Goal: Transaction & Acquisition: Purchase product/service

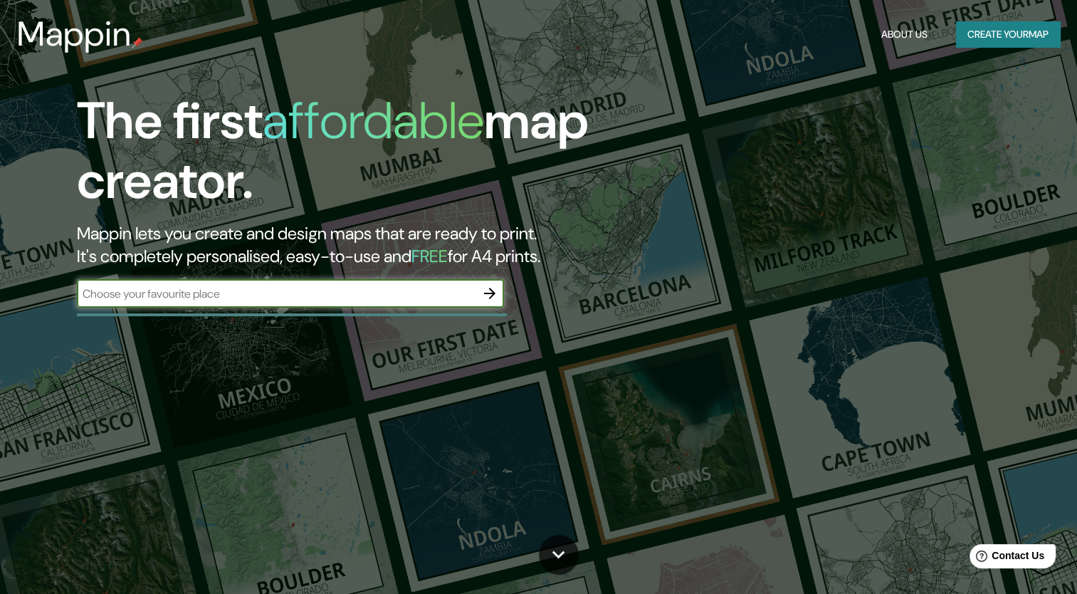
click at [401, 301] on div "​" at bounding box center [290, 293] width 427 height 28
type input "cdmx"
click at [485, 292] on icon "button" at bounding box center [489, 293] width 11 height 11
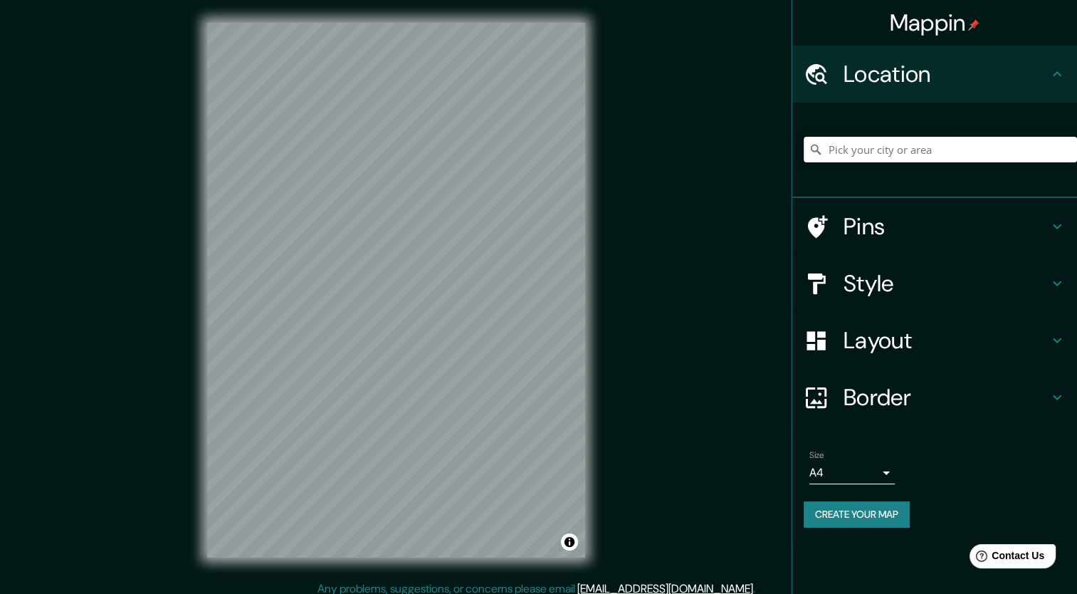
click at [885, 141] on input "Pick your city or area" at bounding box center [939, 150] width 273 height 26
click at [871, 152] on input "Pick your city or area" at bounding box center [939, 150] width 273 height 26
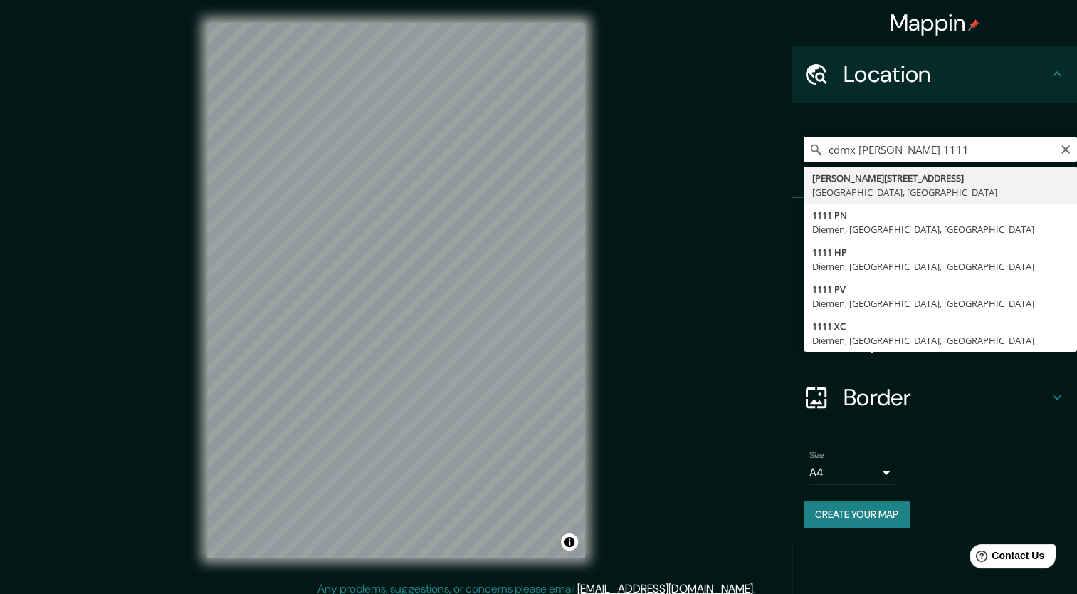
type input "[PERSON_NAME][STREET_ADDRESS]"
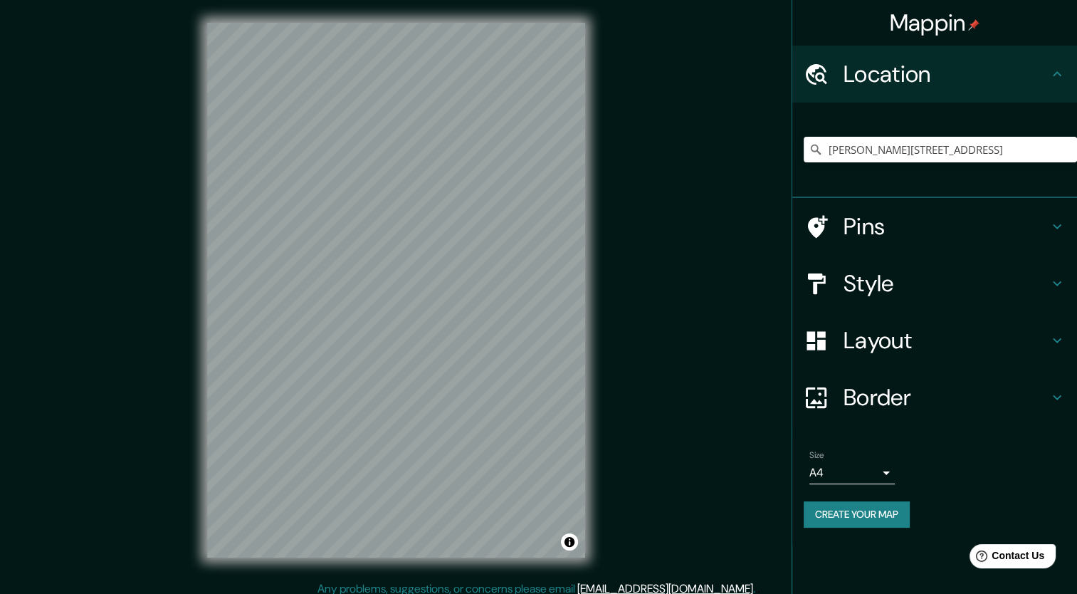
click at [1065, 399] on icon at bounding box center [1056, 397] width 17 height 17
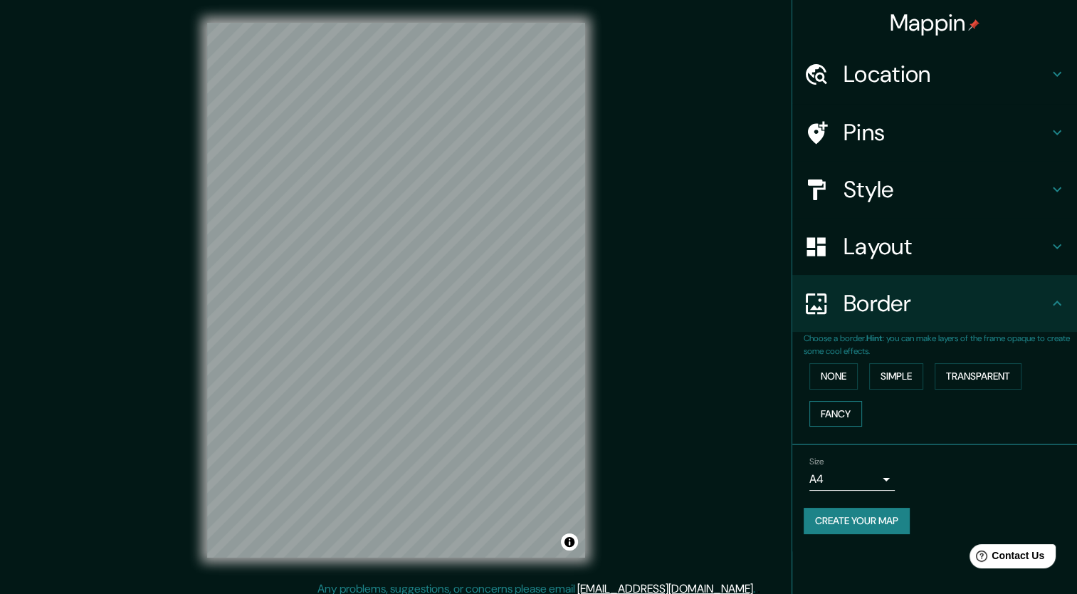
click at [820, 408] on button "Fancy" at bounding box center [835, 414] width 53 height 26
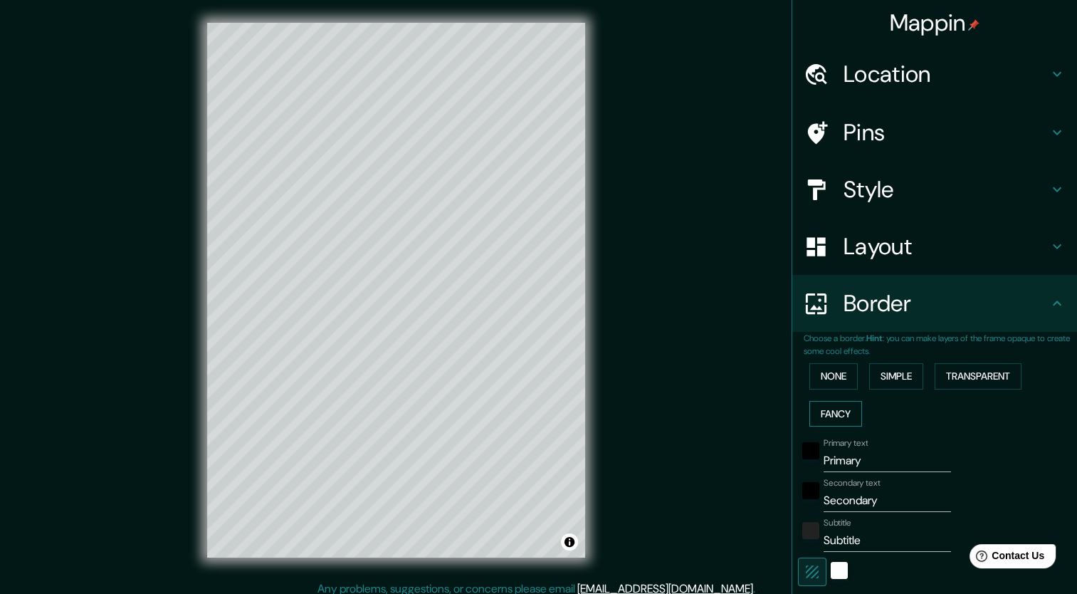
click at [820, 408] on button "Fancy" at bounding box center [835, 414] width 53 height 26
type input "212"
type input "42"
type input "21"
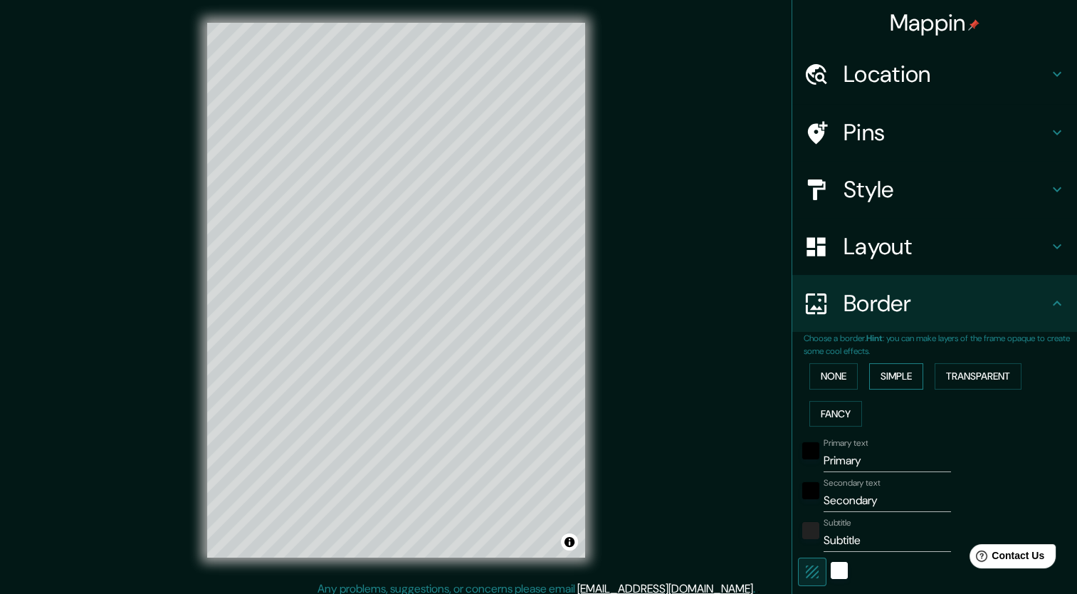
click at [888, 375] on button "Simple" at bounding box center [896, 376] width 54 height 26
click at [814, 377] on button "None" at bounding box center [833, 376] width 48 height 26
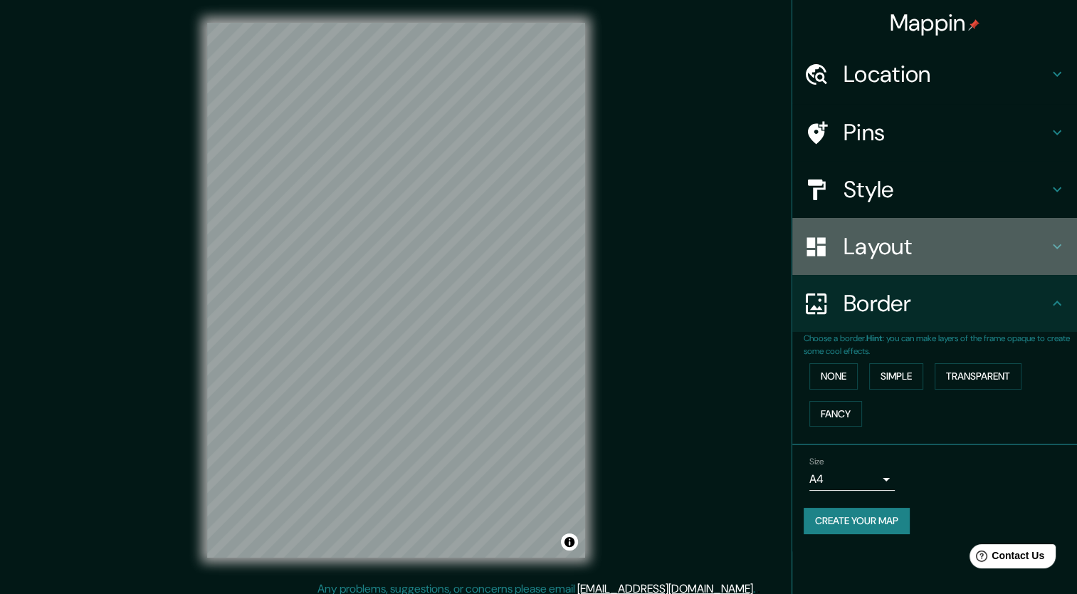
click at [1053, 244] on icon at bounding box center [1057, 246] width 9 height 5
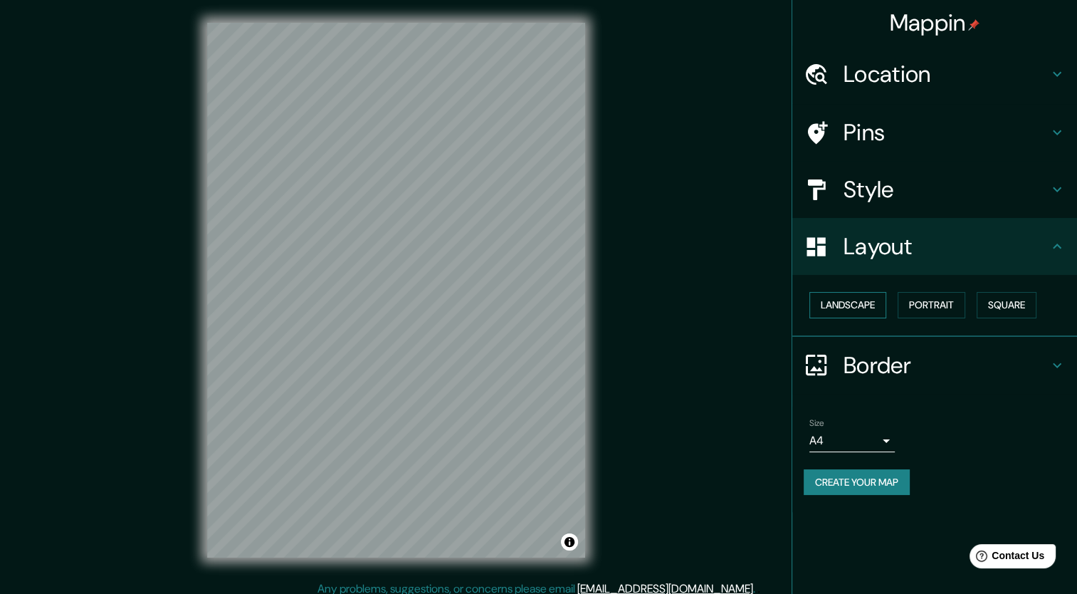
click at [834, 299] on button "Landscape" at bounding box center [847, 305] width 77 height 26
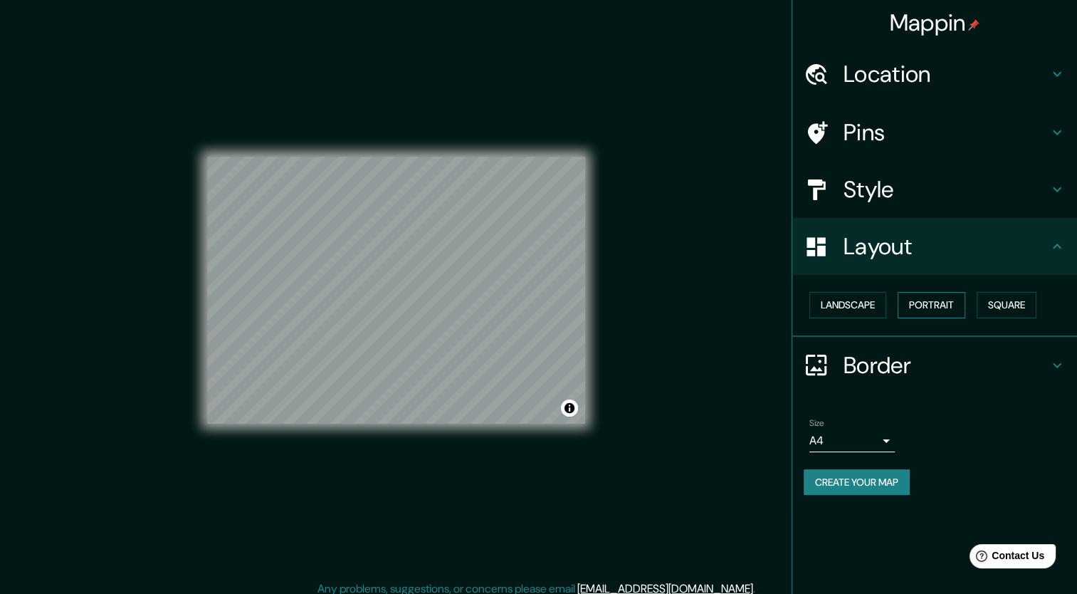
click at [904, 305] on button "Portrait" at bounding box center [931, 305] width 68 height 26
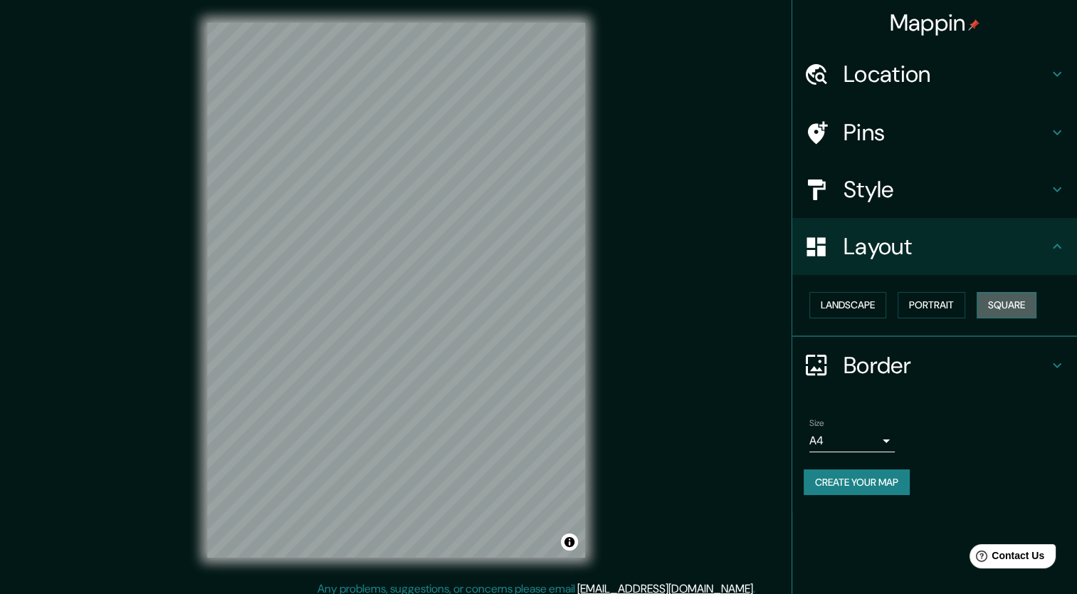
click at [1016, 314] on button "Square" at bounding box center [1006, 305] width 60 height 26
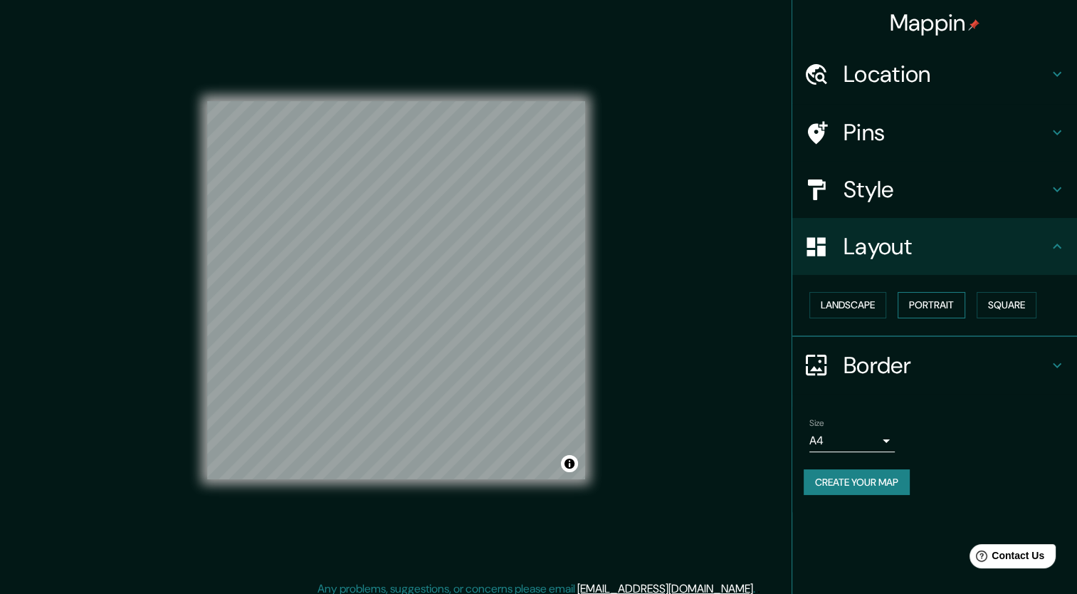
click at [925, 313] on button "Portrait" at bounding box center [931, 305] width 68 height 26
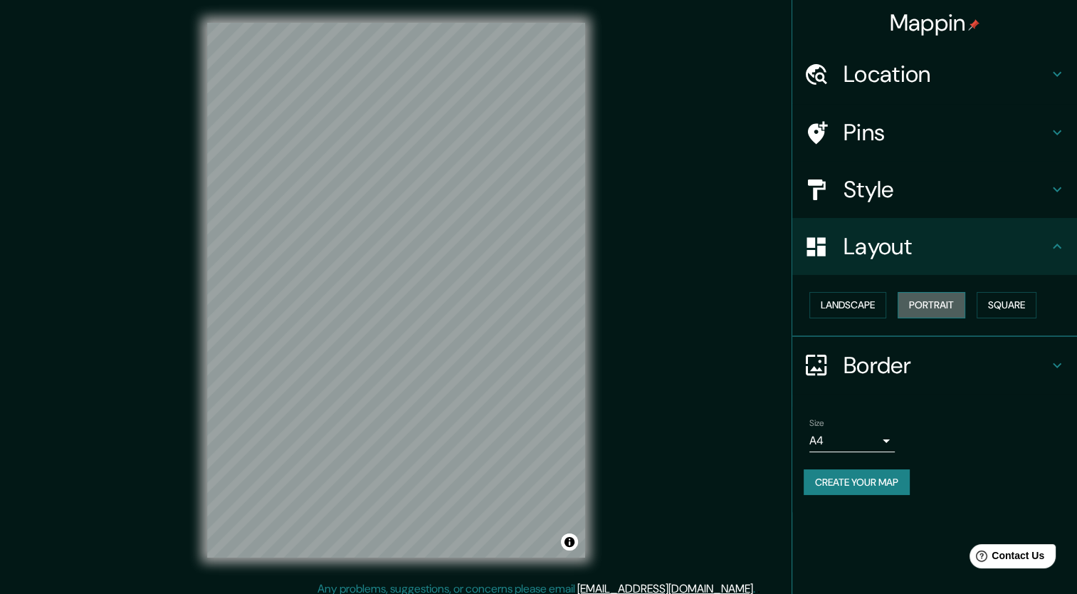
click at [915, 307] on button "Portrait" at bounding box center [931, 305] width 68 height 26
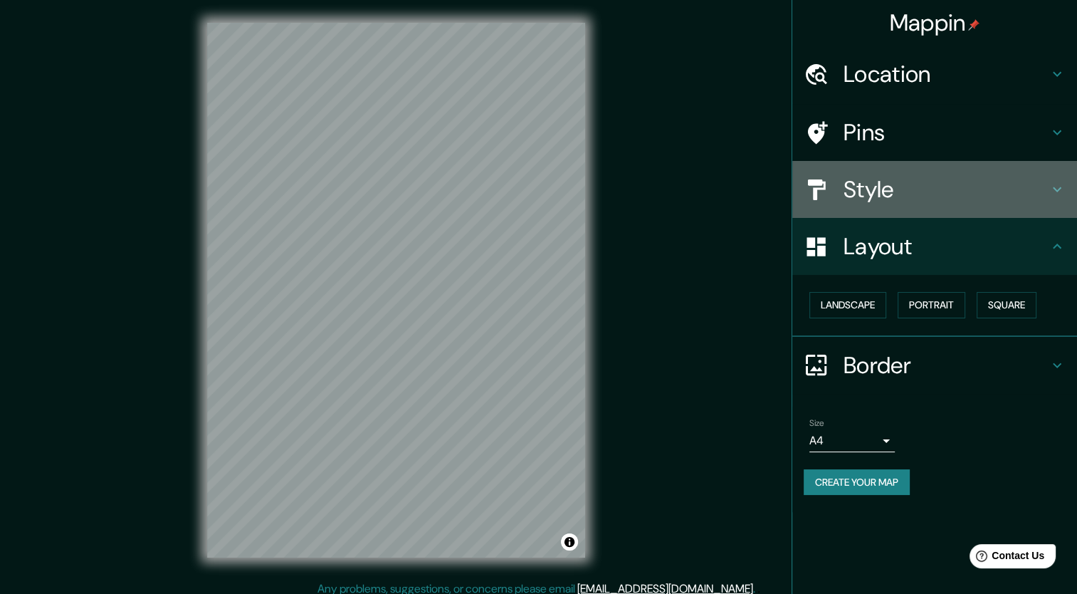
click at [1043, 186] on h4 "Style" at bounding box center [945, 189] width 205 height 28
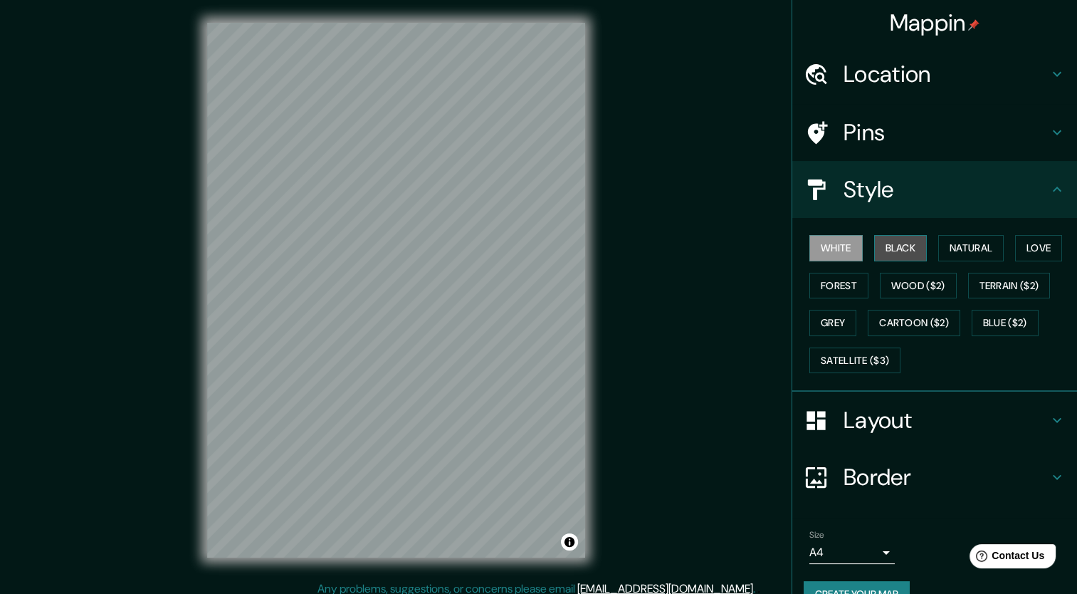
click at [905, 251] on button "Black" at bounding box center [900, 248] width 53 height 26
click at [902, 269] on div "White Black Natural Love Forest Wood ($2) Terrain ($2) Grey Cartoon ($2) Blue (…" at bounding box center [939, 303] width 273 height 149
click at [903, 275] on button "Wood ($2)" at bounding box center [918, 286] width 77 height 26
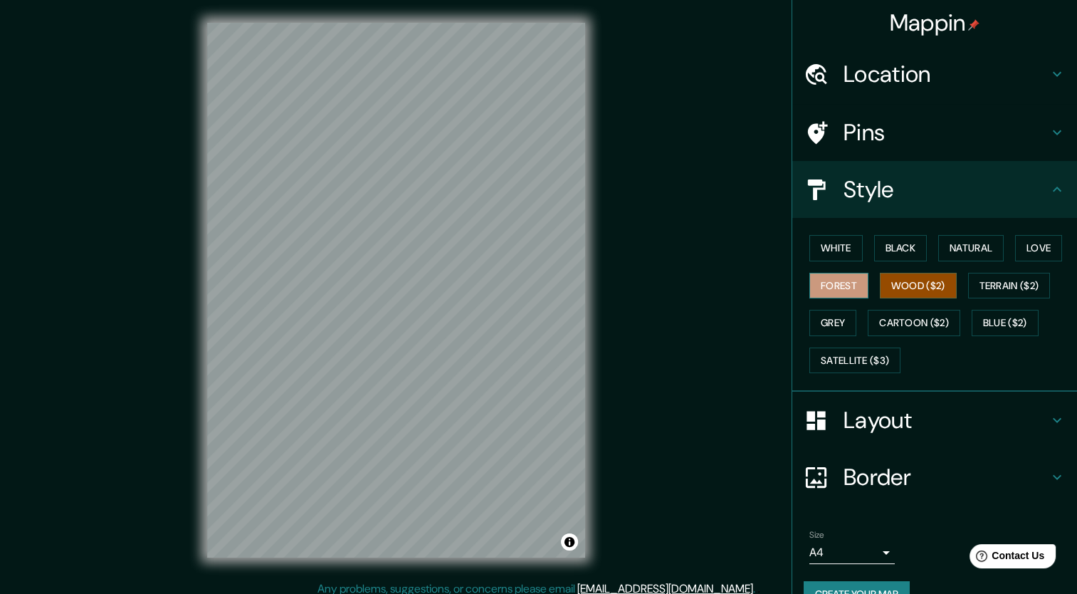
click at [830, 280] on button "Forest" at bounding box center [838, 286] width 59 height 26
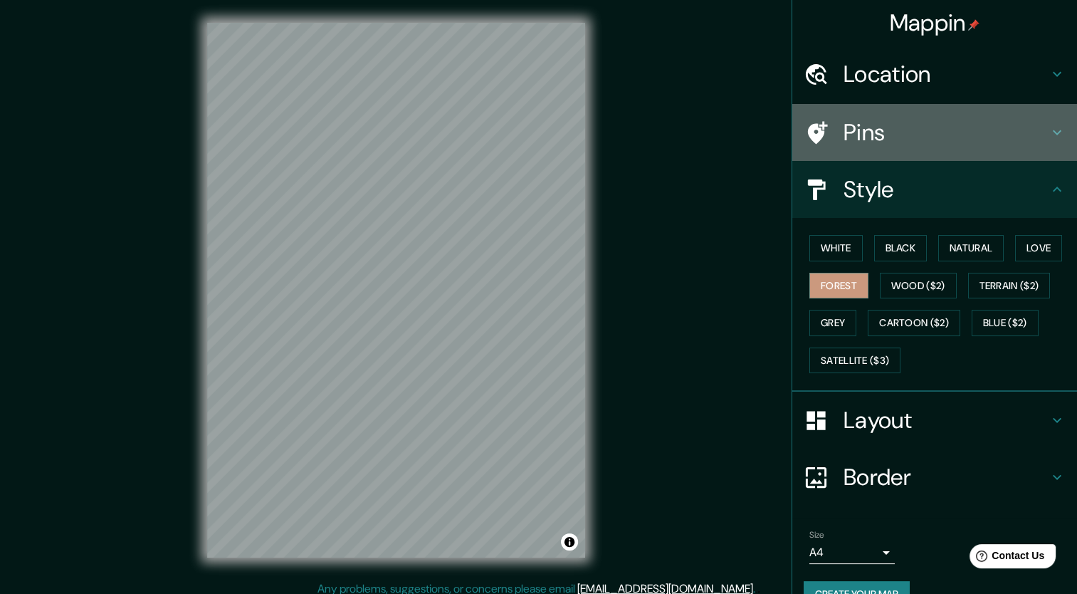
click at [1042, 122] on div "Pins" at bounding box center [934, 132] width 285 height 57
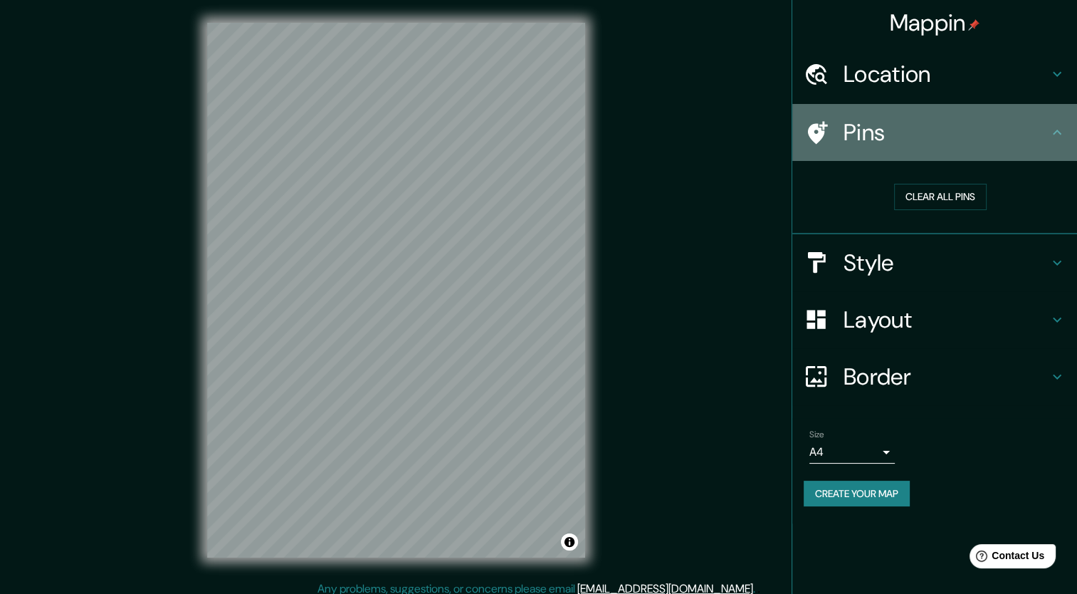
click at [1042, 122] on h4 "Pins" at bounding box center [945, 132] width 205 height 28
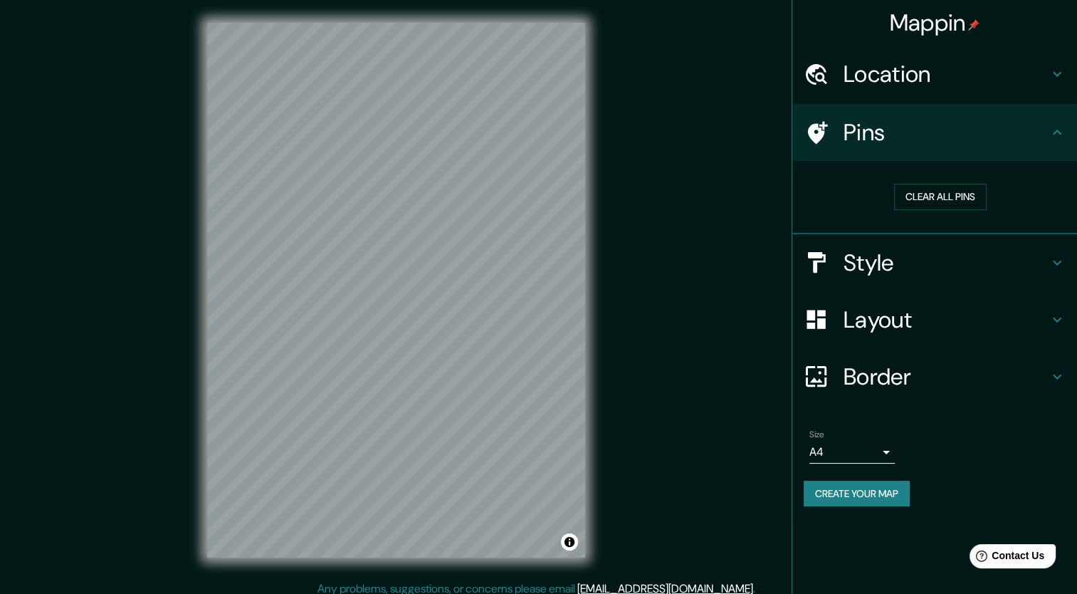
click at [1036, 71] on h4 "Location" at bounding box center [945, 74] width 205 height 28
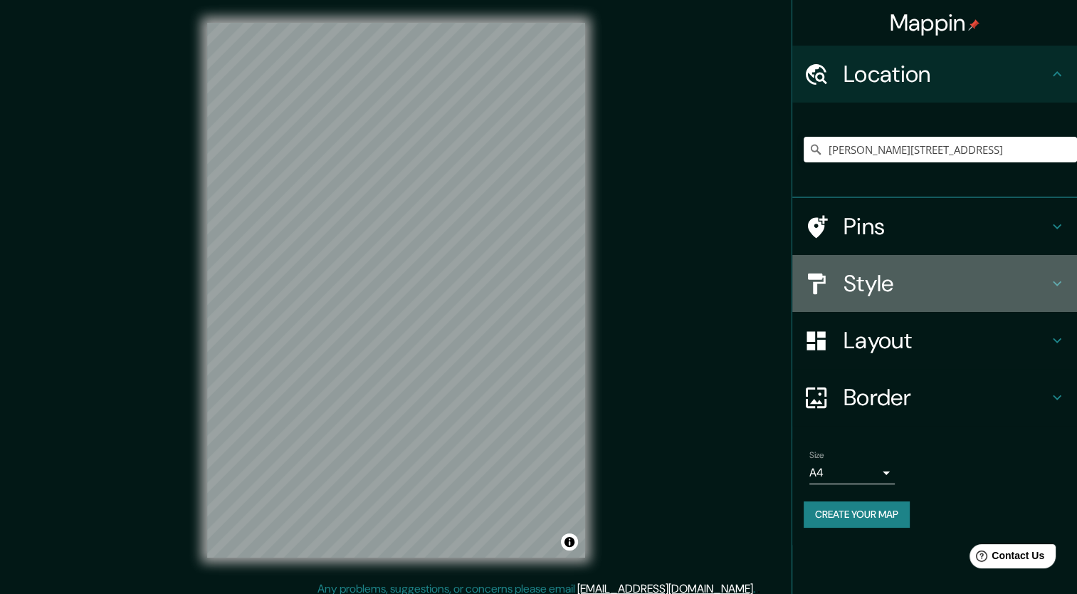
click at [1058, 280] on icon at bounding box center [1056, 283] width 17 height 17
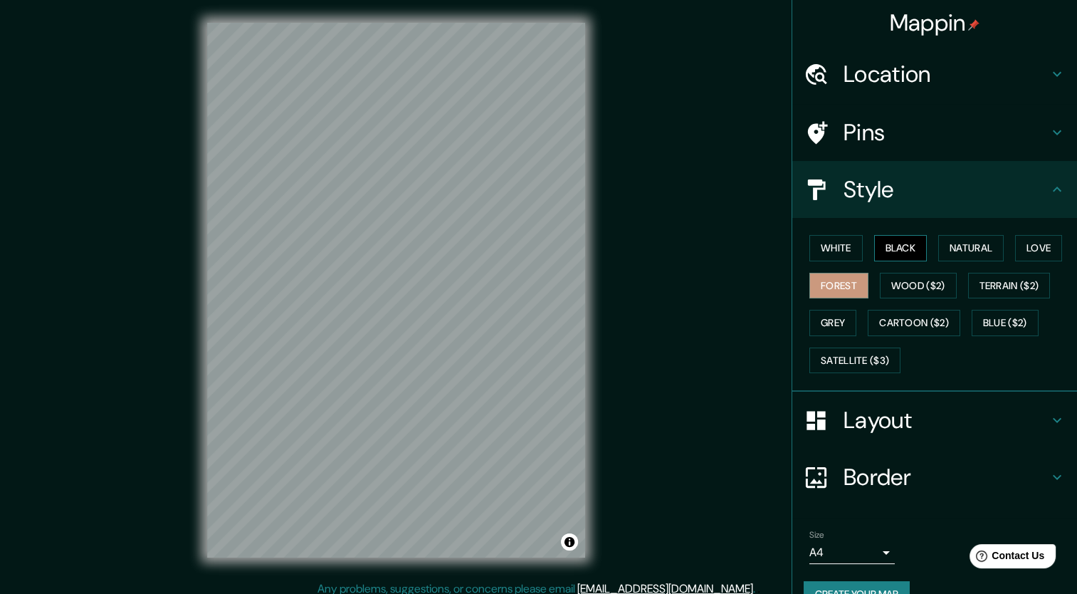
click at [902, 252] on button "Black" at bounding box center [900, 248] width 53 height 26
click at [972, 252] on button "Natural" at bounding box center [970, 248] width 65 height 26
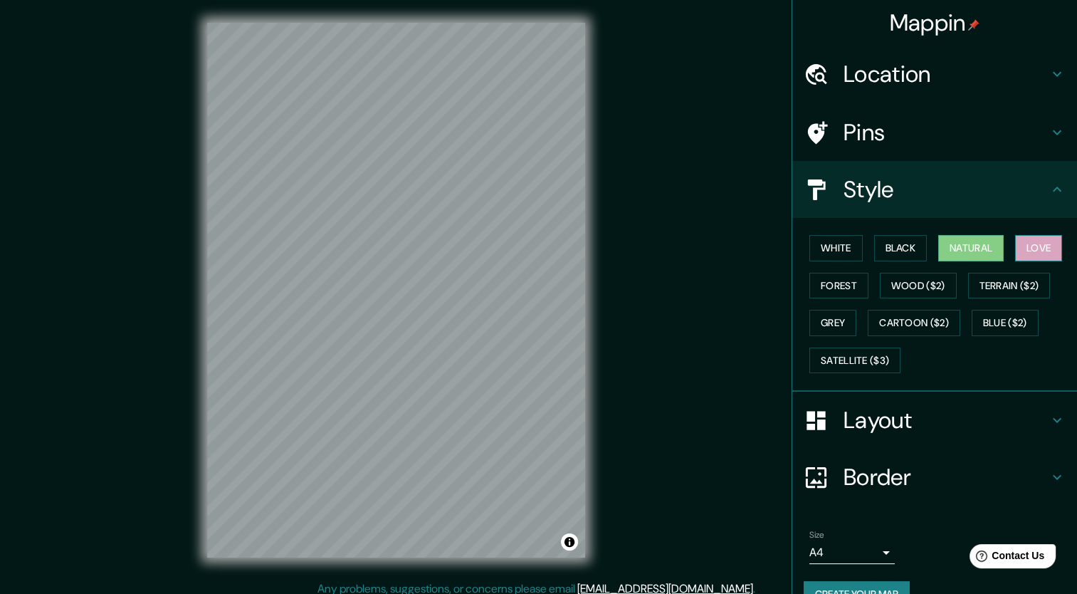
click at [1018, 243] on button "Love" at bounding box center [1038, 248] width 47 height 26
click at [812, 252] on button "White" at bounding box center [835, 248] width 53 height 26
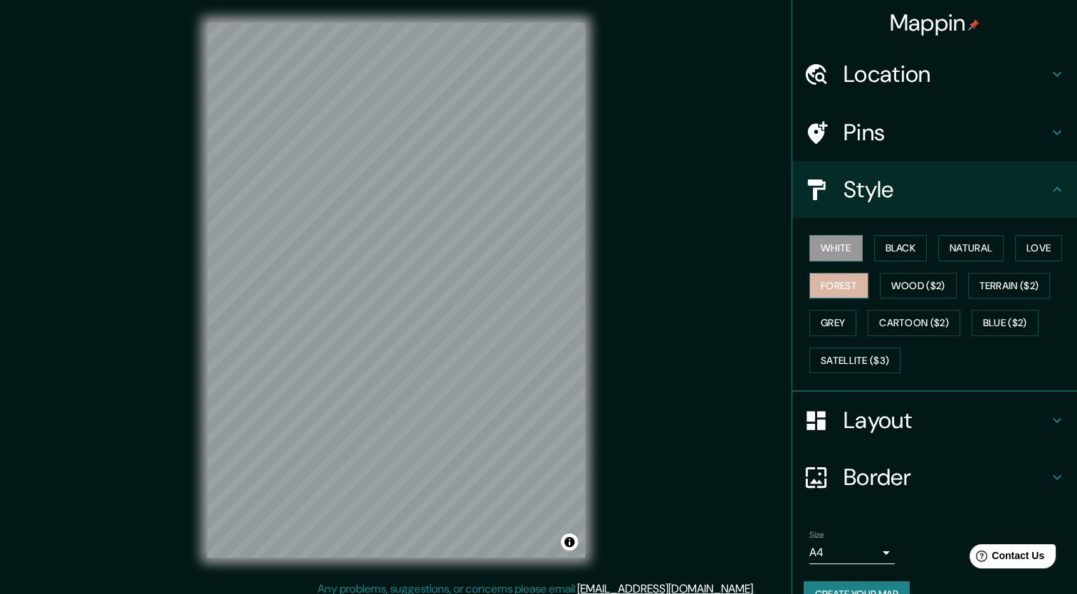
click at [837, 280] on button "Forest" at bounding box center [838, 286] width 59 height 26
click at [809, 327] on button "Grey" at bounding box center [832, 323] width 47 height 26
